Goal: Information Seeking & Learning: Learn about a topic

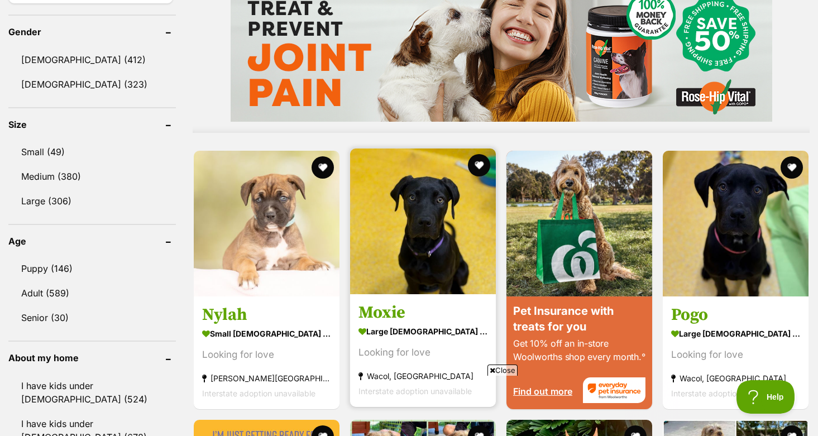
scroll to position [950, 0]
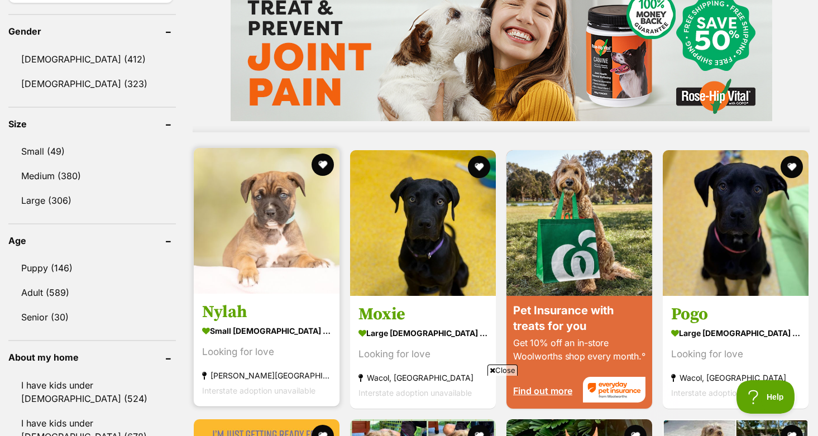
click at [294, 221] on img at bounding box center [267, 221] width 146 height 146
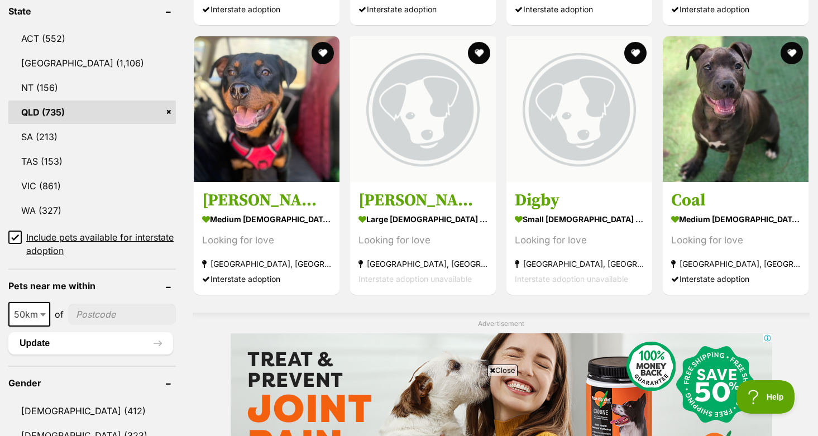
scroll to position [591, 0]
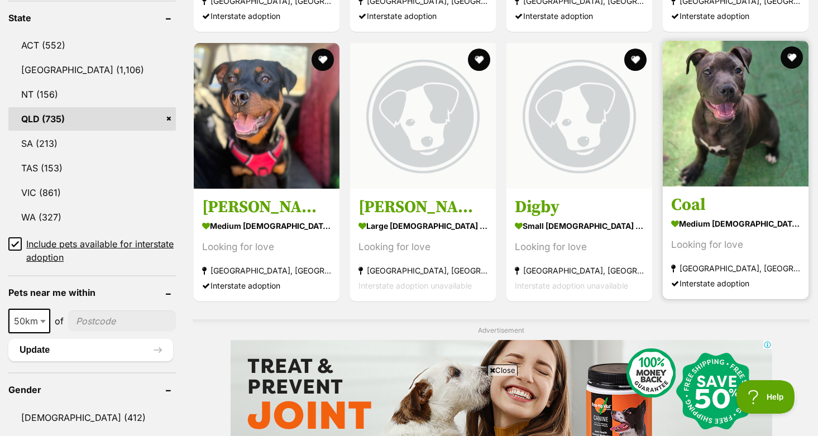
click at [718, 128] on img at bounding box center [736, 114] width 146 height 146
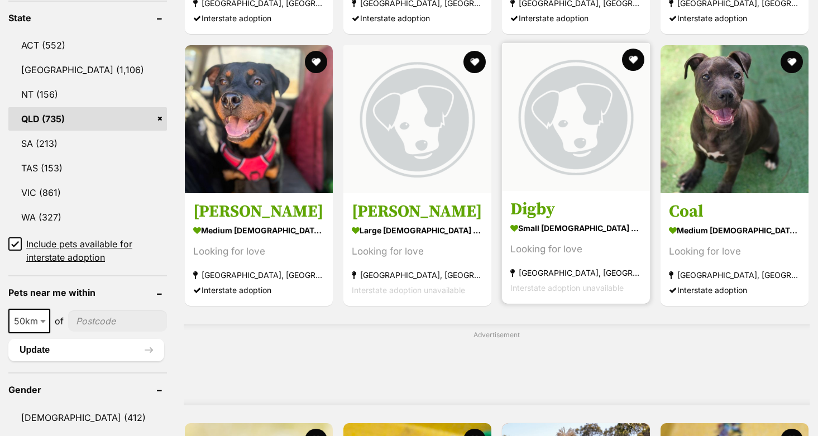
click at [548, 146] on img at bounding box center [576, 117] width 148 height 148
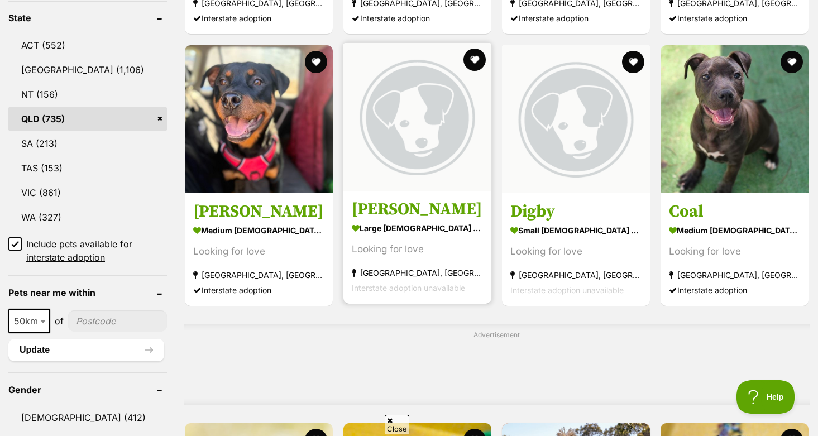
click at [415, 103] on img at bounding box center [417, 117] width 148 height 148
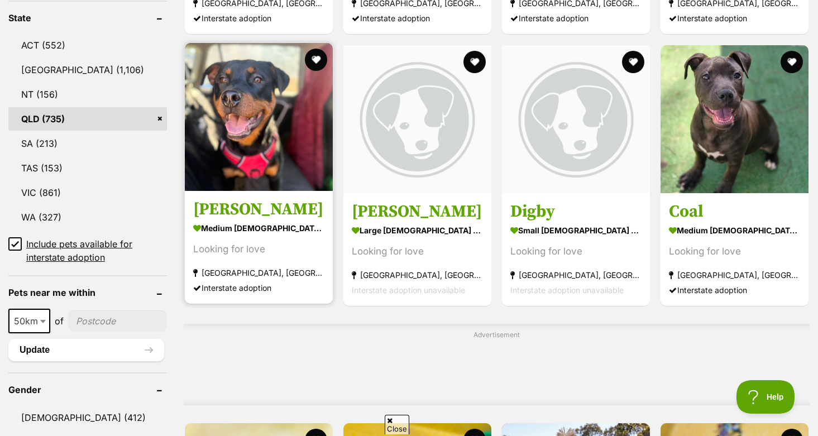
click at [185, 88] on img at bounding box center [259, 117] width 148 height 148
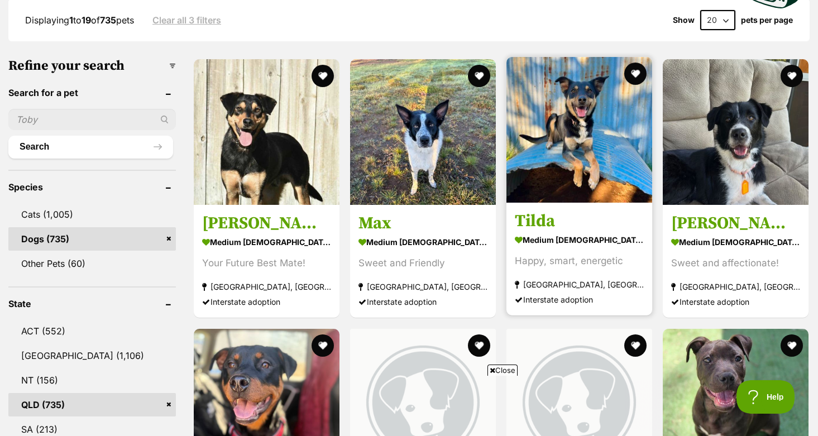
click at [606, 137] on img at bounding box center [579, 130] width 146 height 146
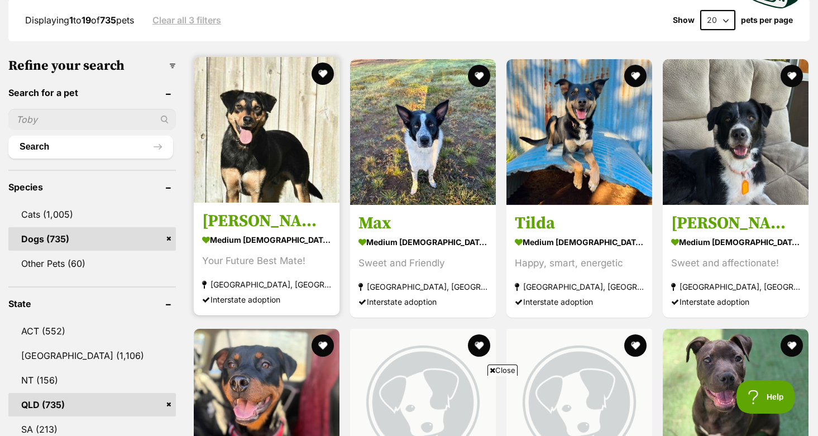
click at [242, 144] on img at bounding box center [267, 130] width 146 height 146
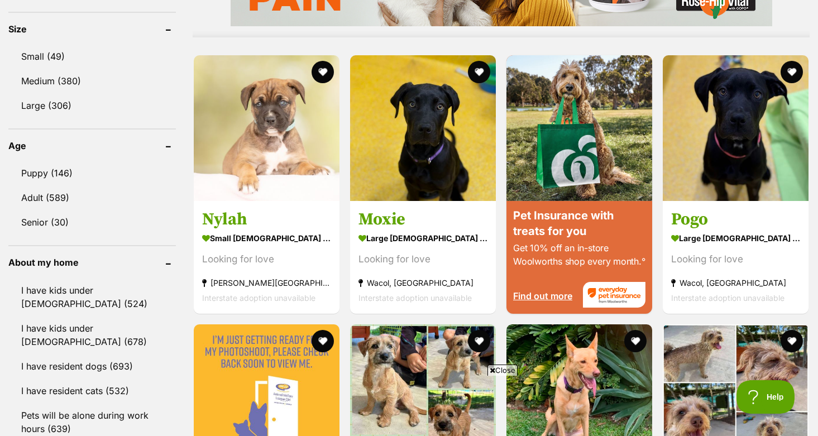
scroll to position [1046, 0]
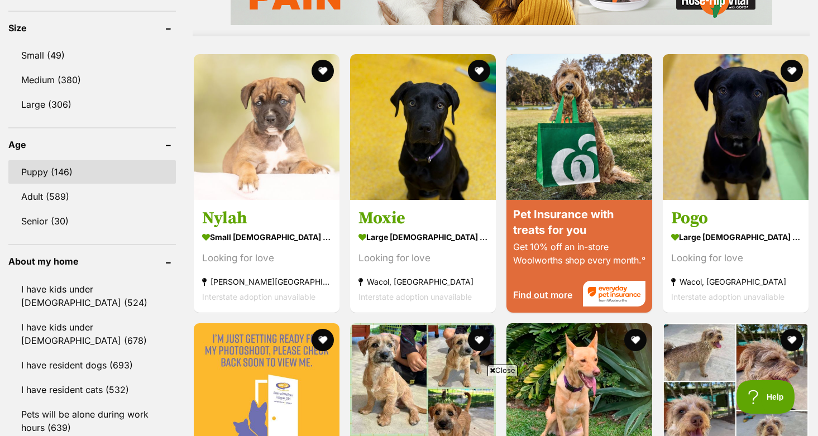
click at [42, 160] on link "Puppy (146)" at bounding box center [91, 171] width 167 height 23
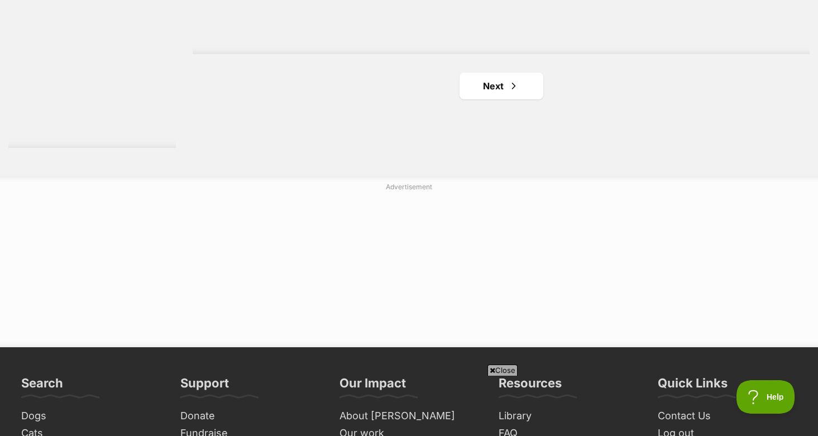
scroll to position [2153, 0]
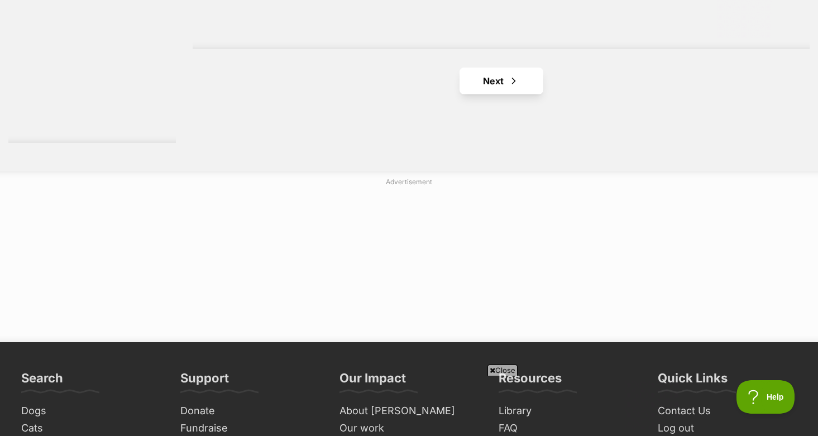
click at [509, 75] on span "Next page" at bounding box center [513, 80] width 11 height 13
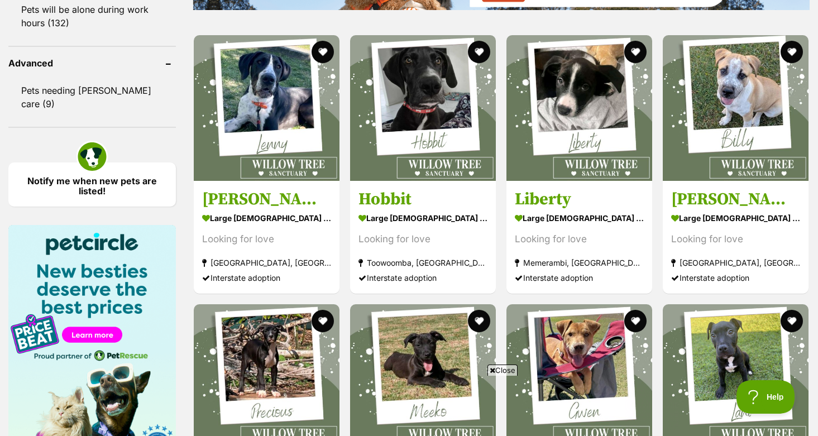
scroll to position [1440, 0]
